Goal: Transaction & Acquisition: Purchase product/service

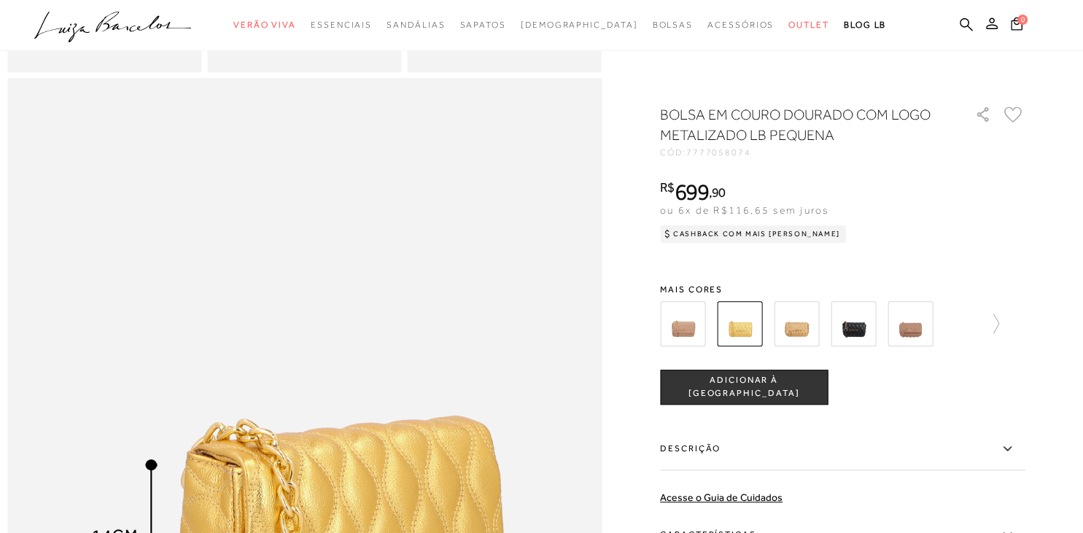
scroll to position [1078, 0]
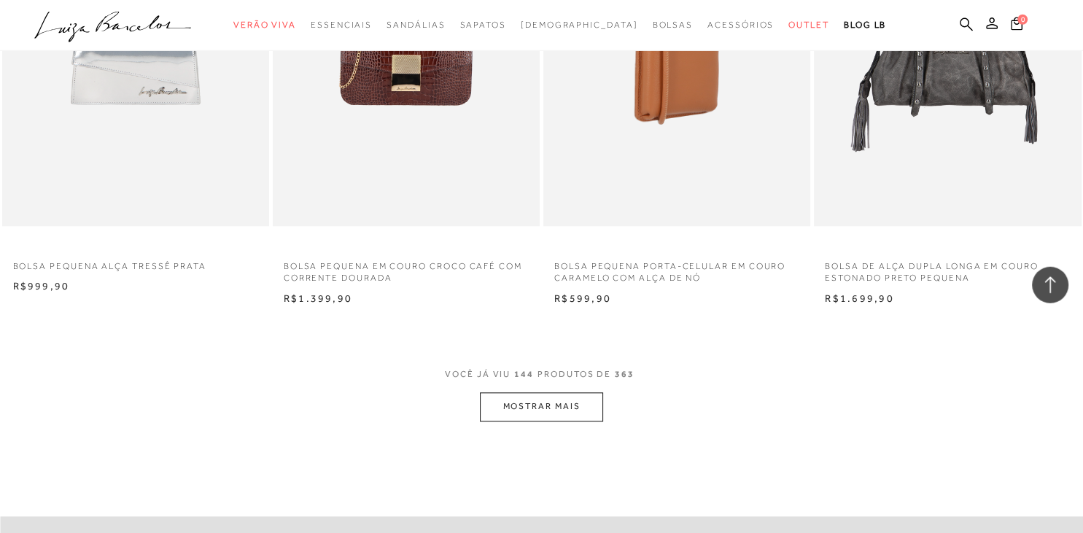
scroll to position [17721, 0]
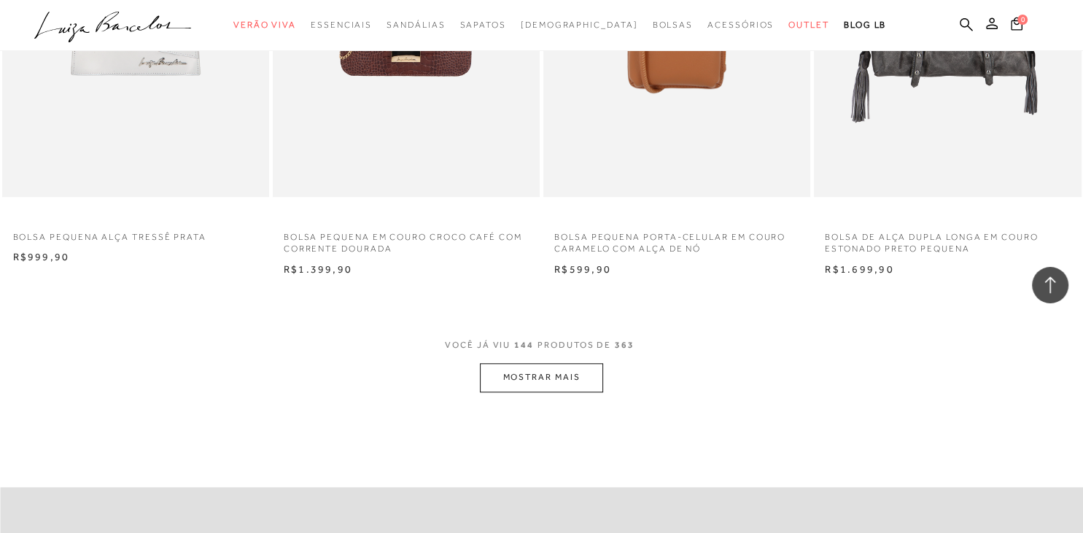
click at [580, 363] on span "VOCÊ JÁ VIU 144 PRODUTOS DE 363" at bounding box center [541, 350] width 193 height 26
click at [582, 377] on button "MOSTRAR MAIS" at bounding box center [541, 377] width 123 height 28
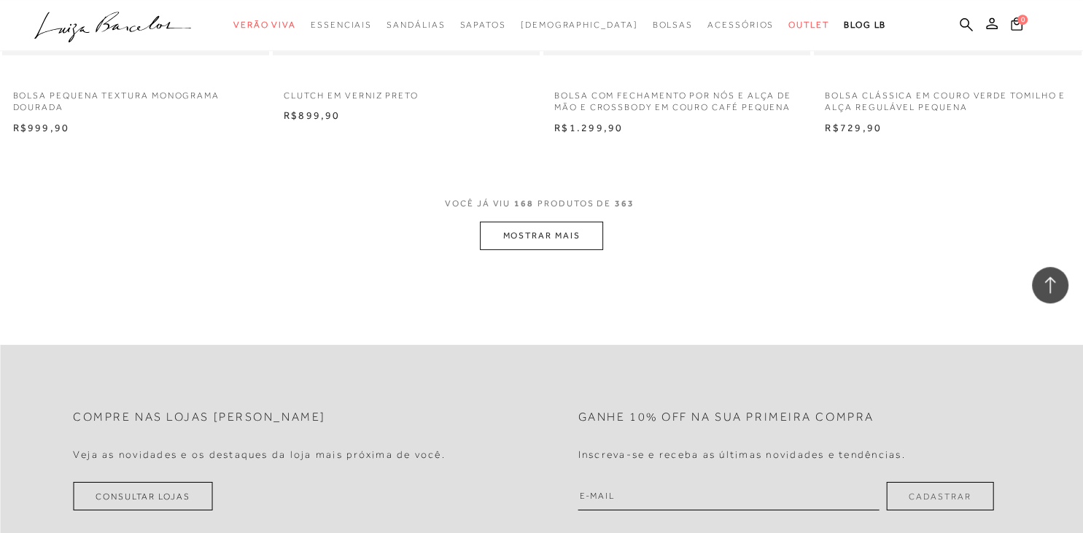
scroll to position [20880, 0]
click at [556, 239] on button "MOSTRAR MAIS" at bounding box center [541, 234] width 123 height 28
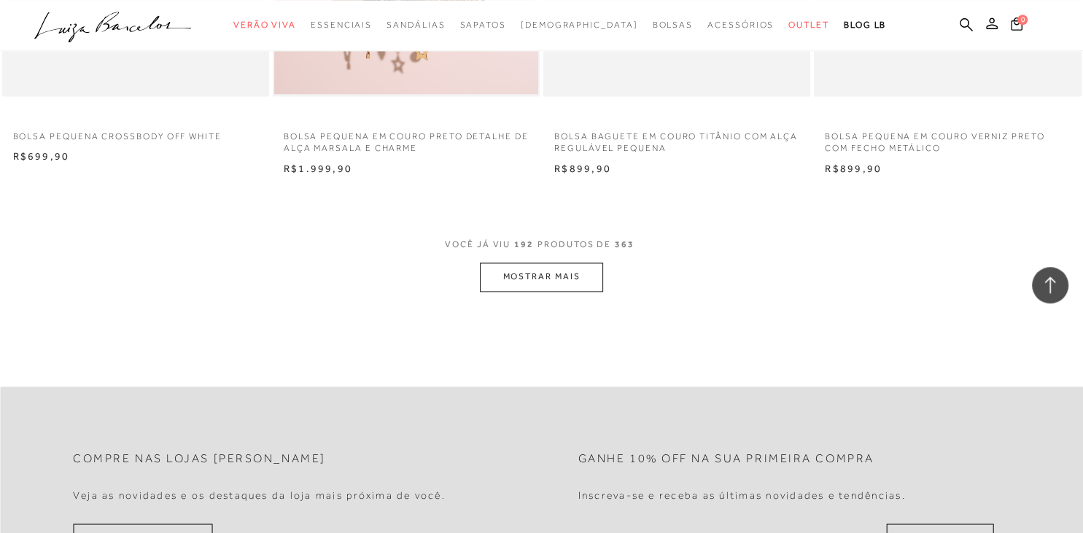
scroll to position [23885, 0]
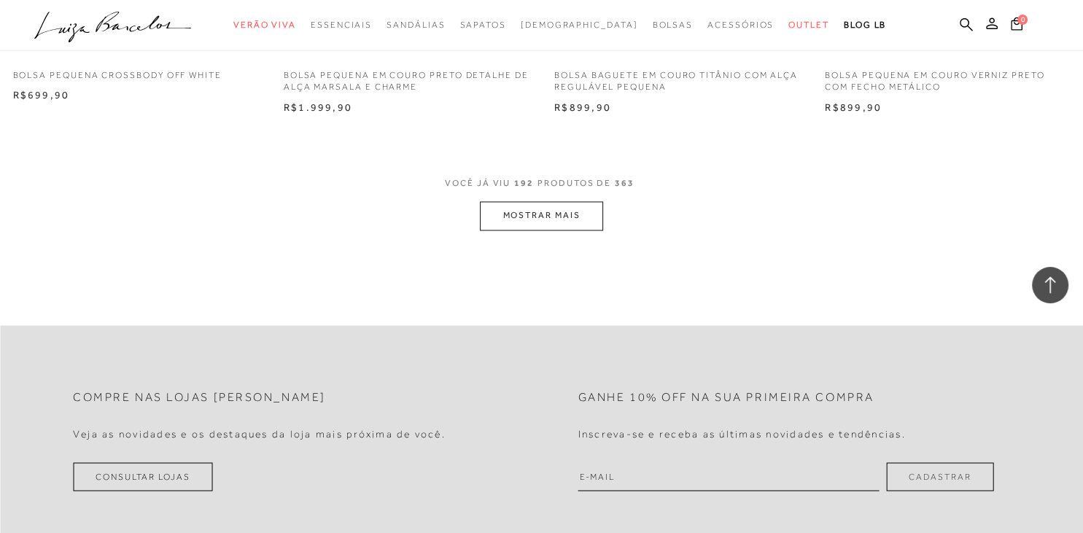
click at [565, 230] on button "MOSTRAR MAIS" at bounding box center [541, 215] width 123 height 28
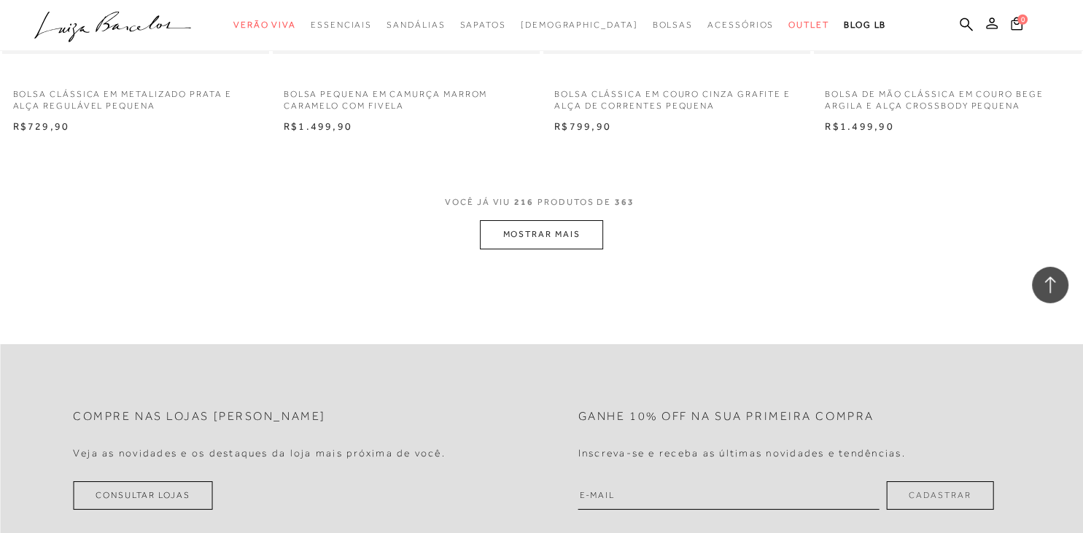
scroll to position [26890, 0]
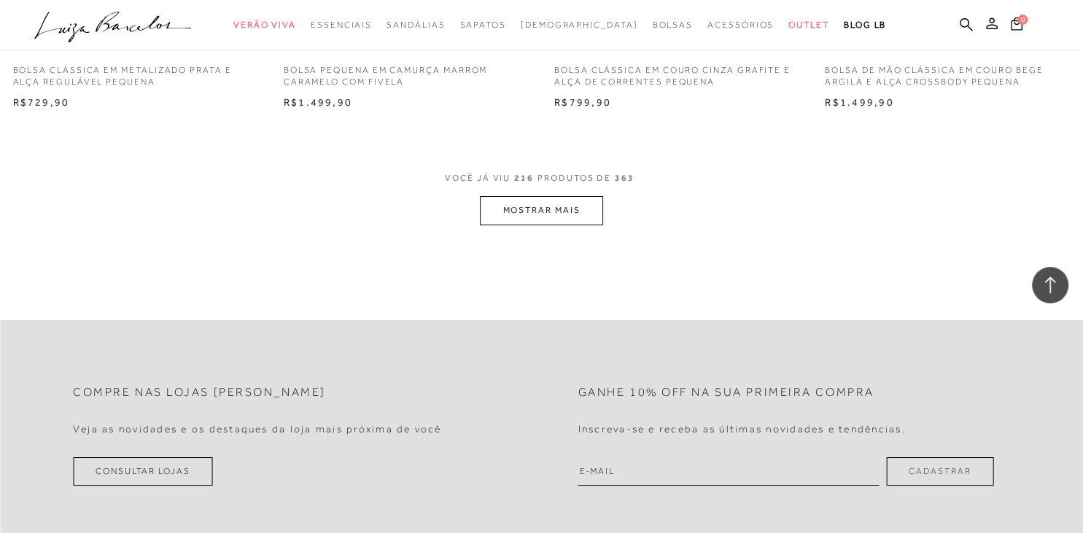
click at [557, 196] on span "VOCÊ JÁ VIU 216 PRODUTOS DE 363" at bounding box center [541, 183] width 193 height 26
click at [559, 213] on button "MOSTRAR MAIS" at bounding box center [541, 210] width 123 height 28
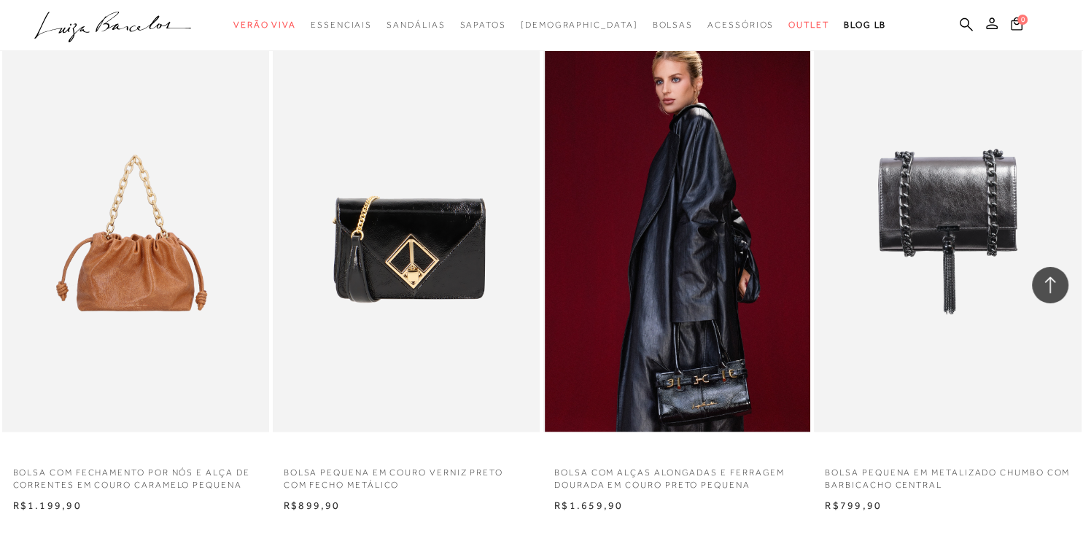
scroll to position [29664, 0]
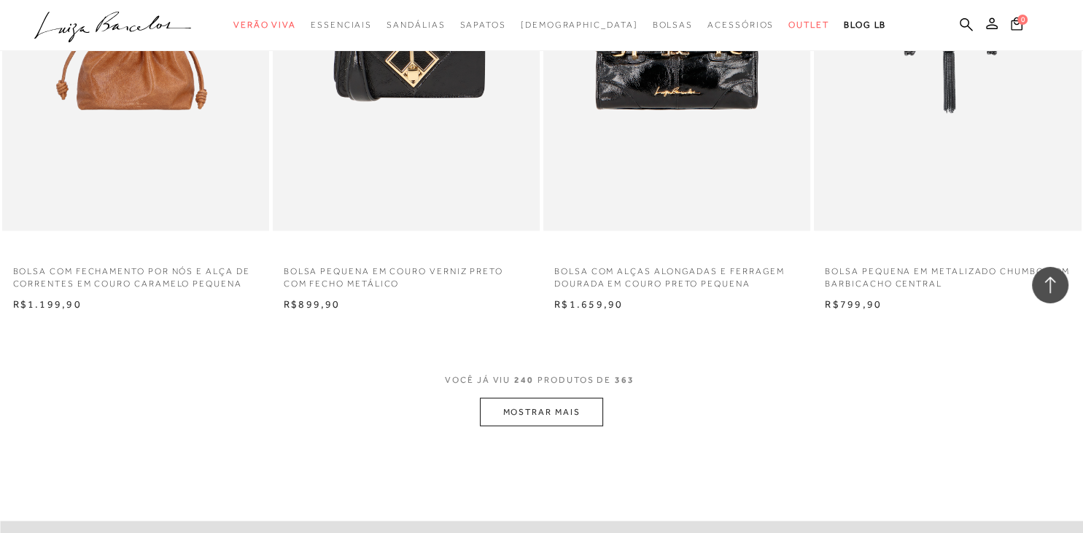
click at [578, 414] on button "MOSTRAR MAIS" at bounding box center [541, 412] width 123 height 28
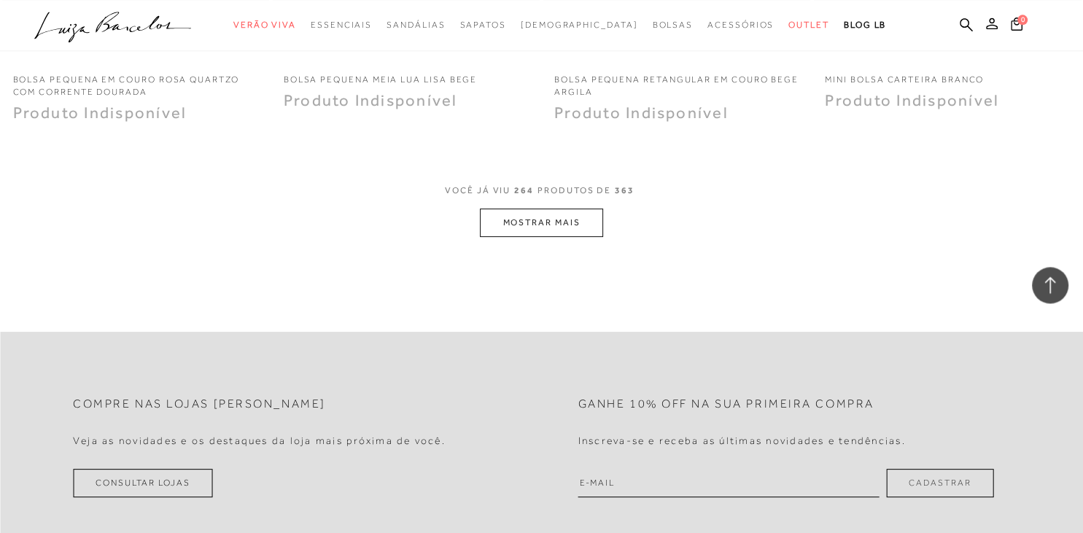
scroll to position [32899, 0]
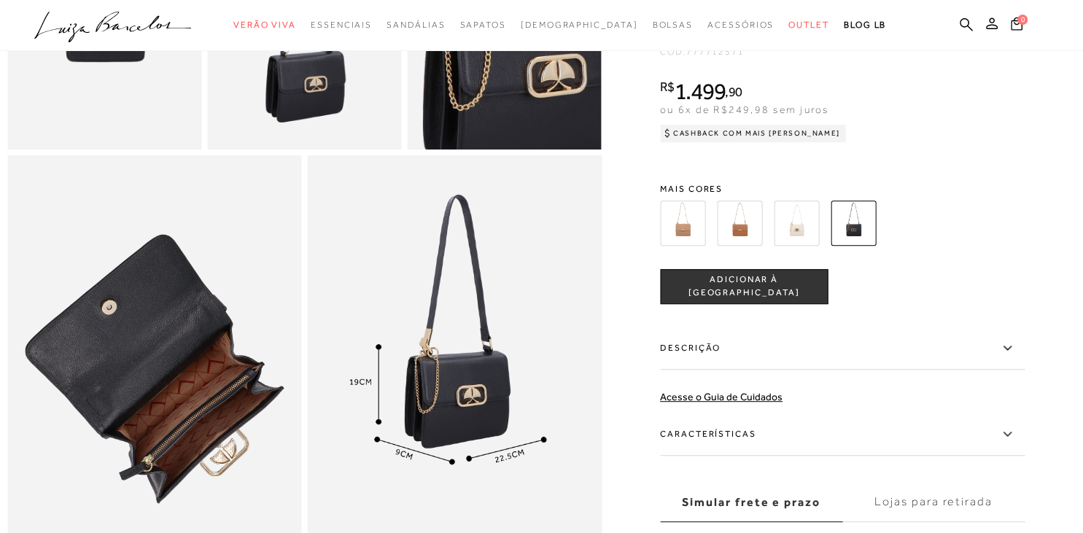
scroll to position [616, 0]
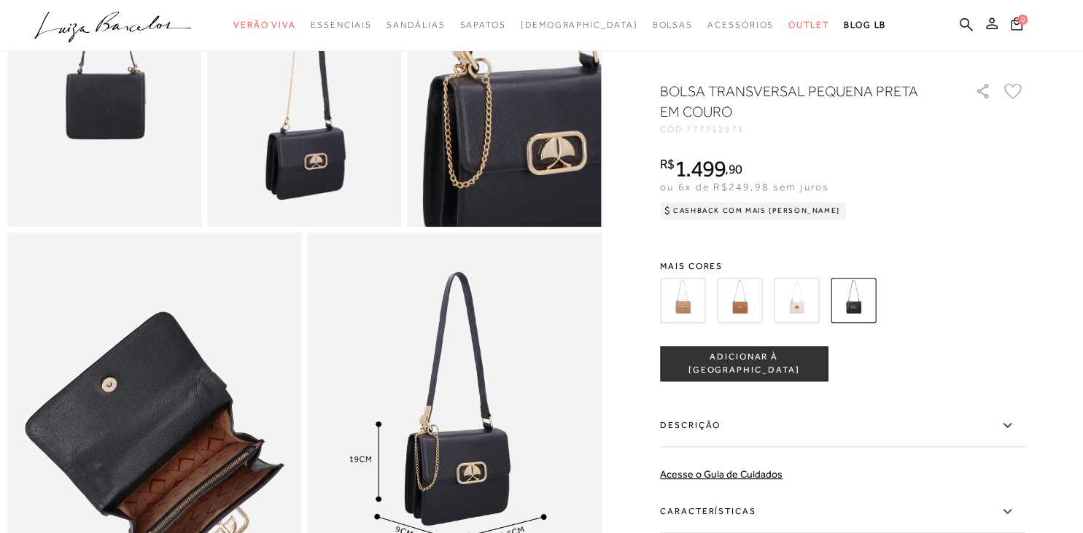
click at [676, 295] on img at bounding box center [682, 300] width 45 height 45
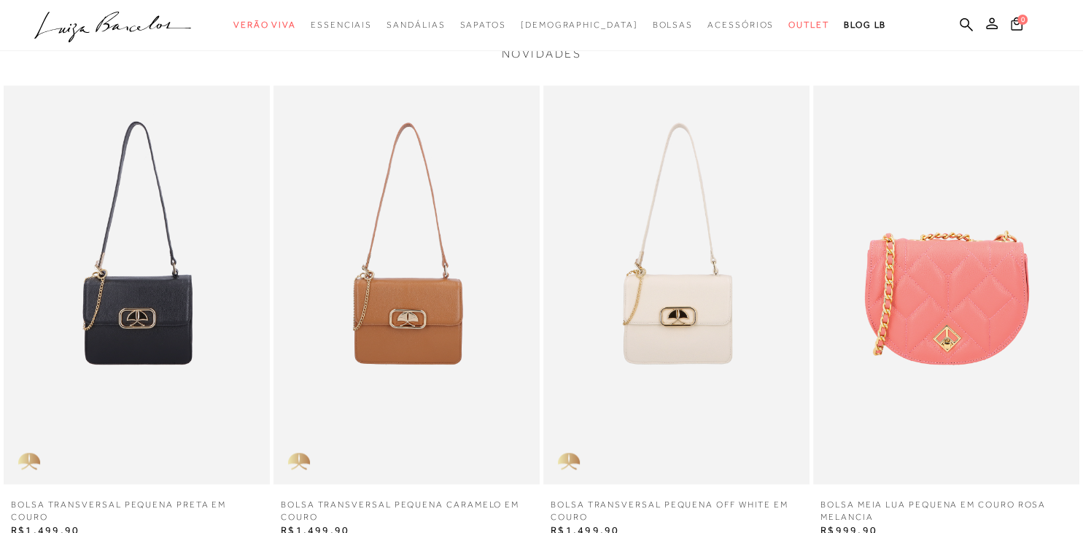
scroll to position [1464, 0]
